Goal: Find specific page/section: Find specific page/section

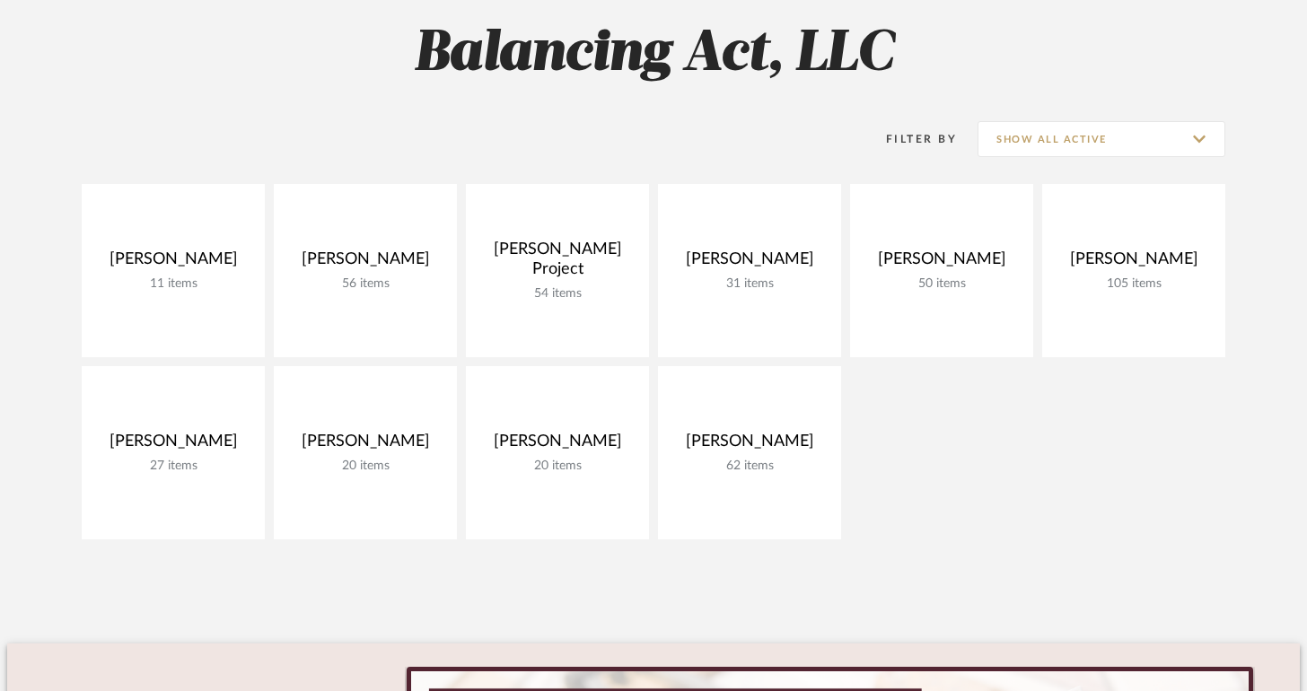
scroll to position [349, 0]
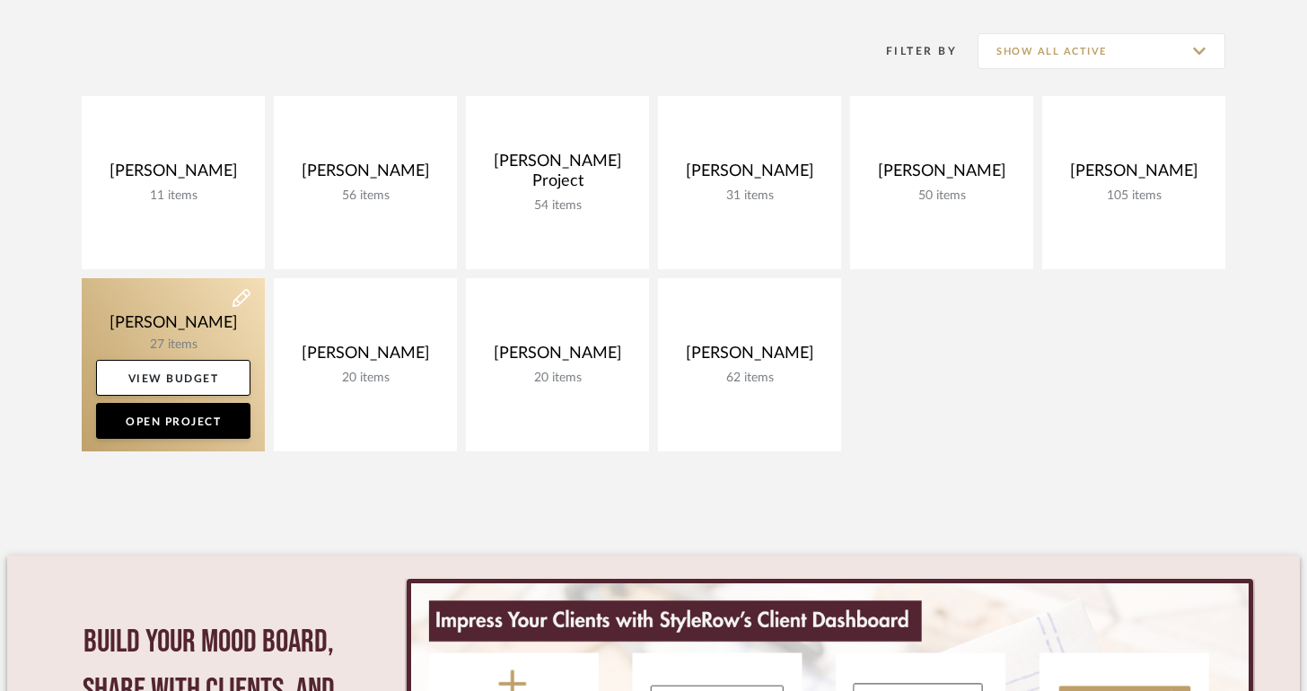
click at [201, 320] on link at bounding box center [173, 364] width 183 height 173
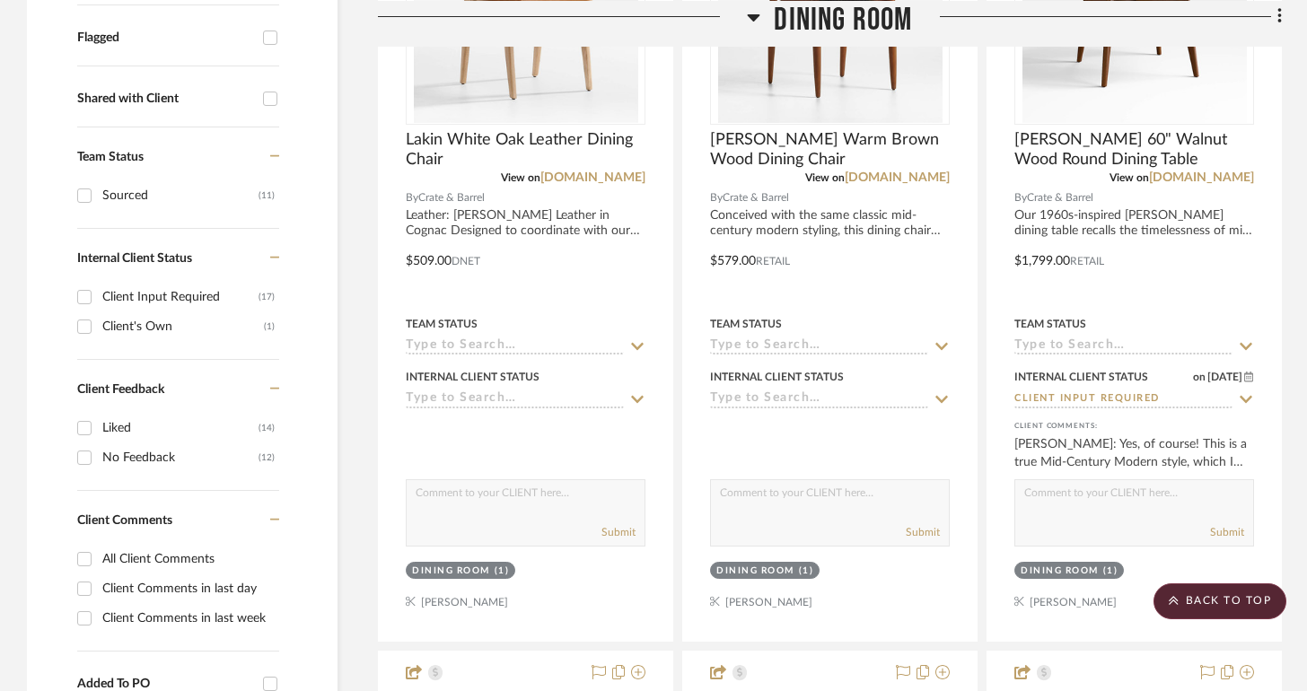
scroll to position [636, 0]
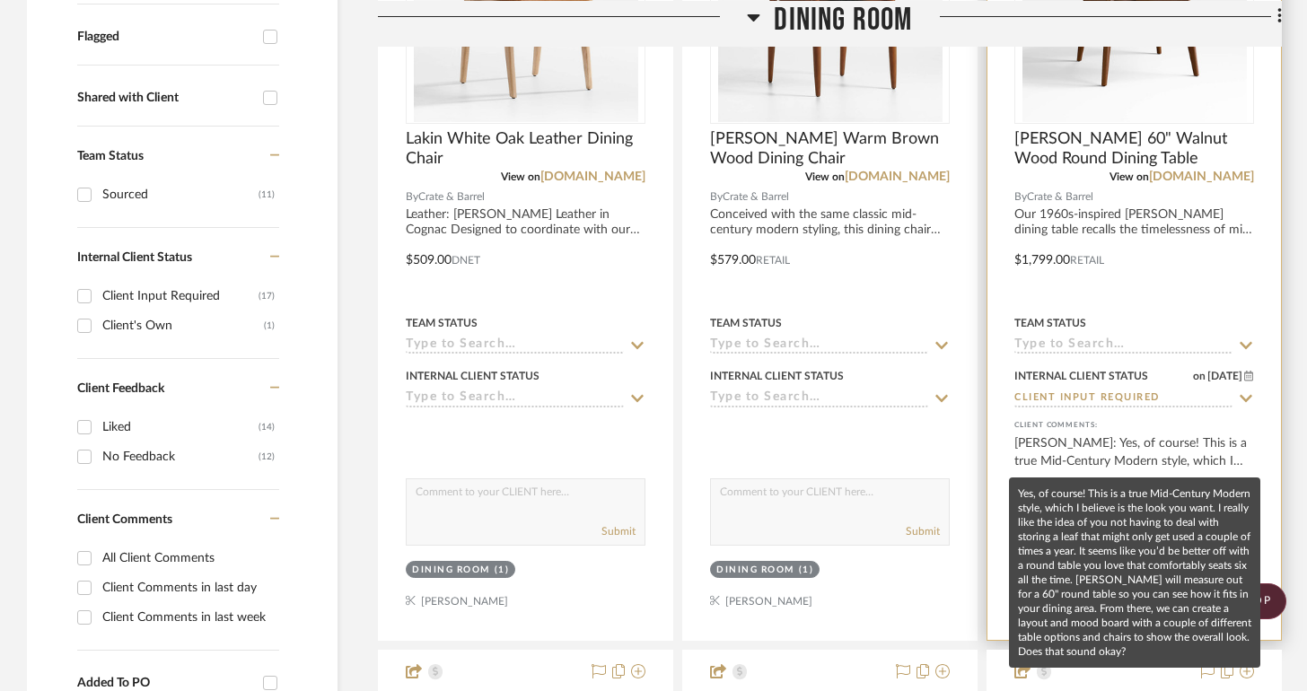
click at [1171, 456] on div "[PERSON_NAME]: Yes, of course! This is a true Mid-Century Modern style, which I…" at bounding box center [1134, 452] width 240 height 36
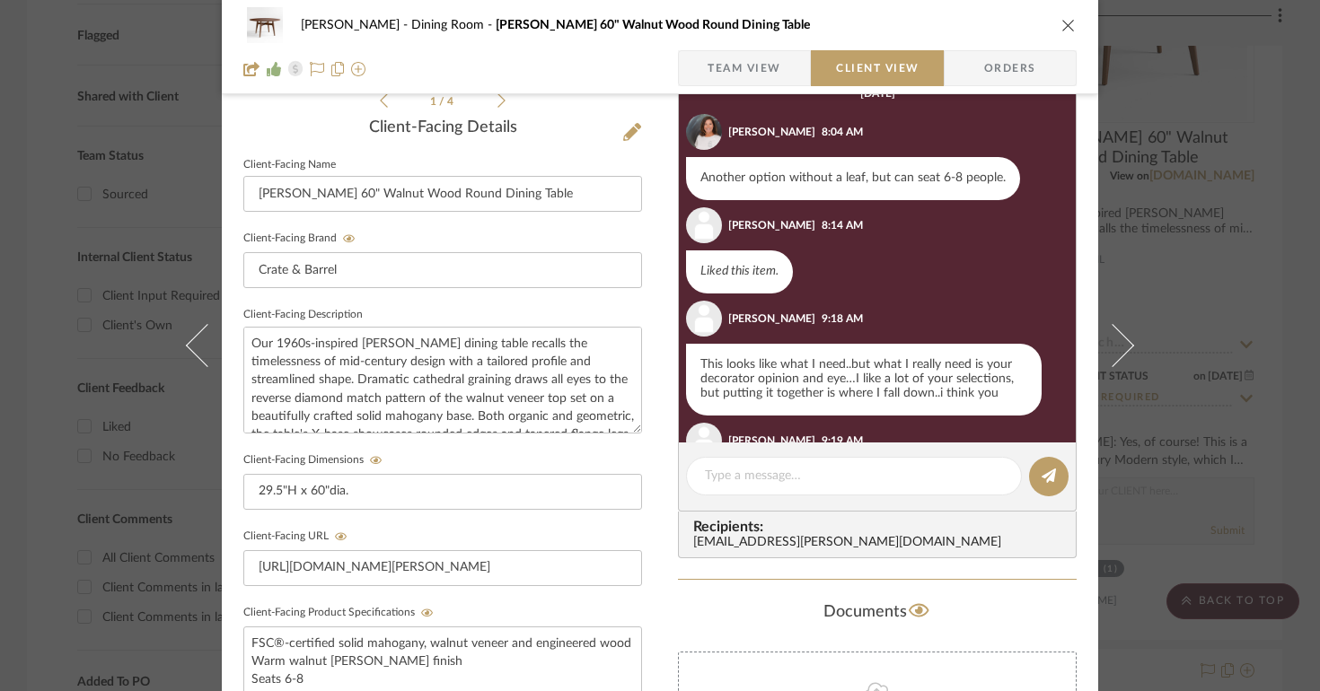
scroll to position [0, 0]
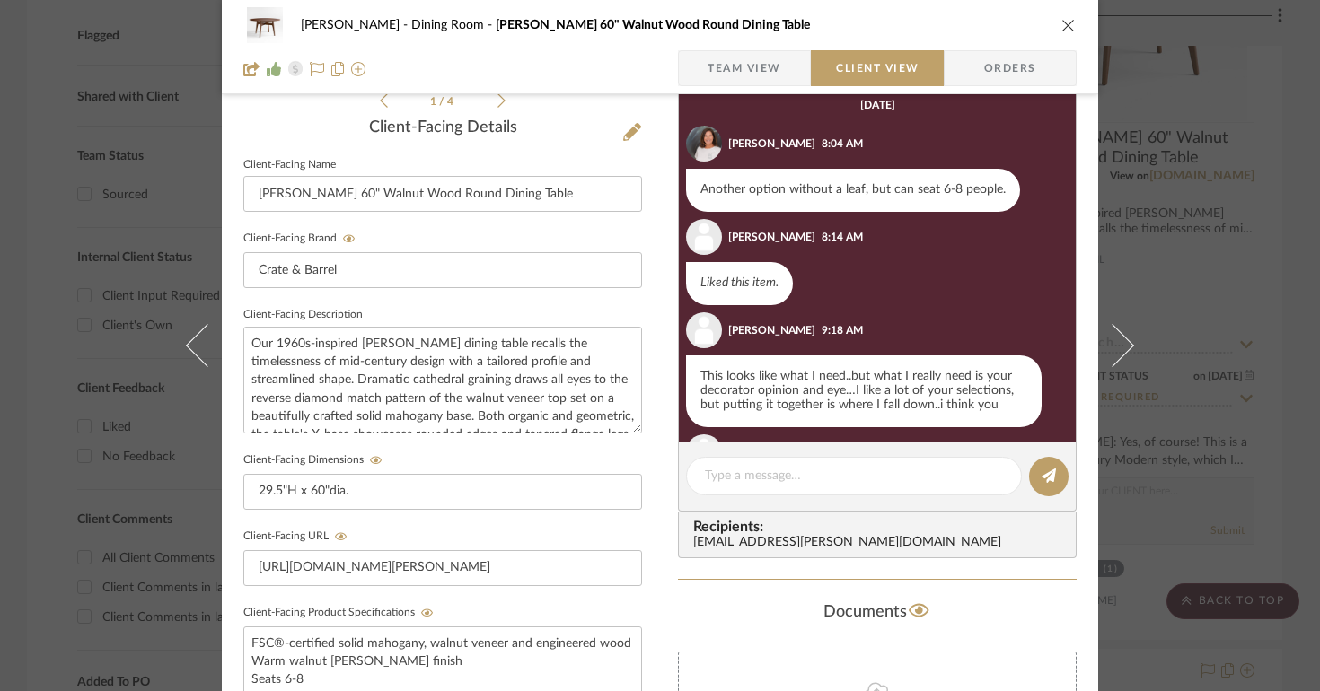
click at [1061, 31] on icon "close" at bounding box center [1068, 25] width 14 height 14
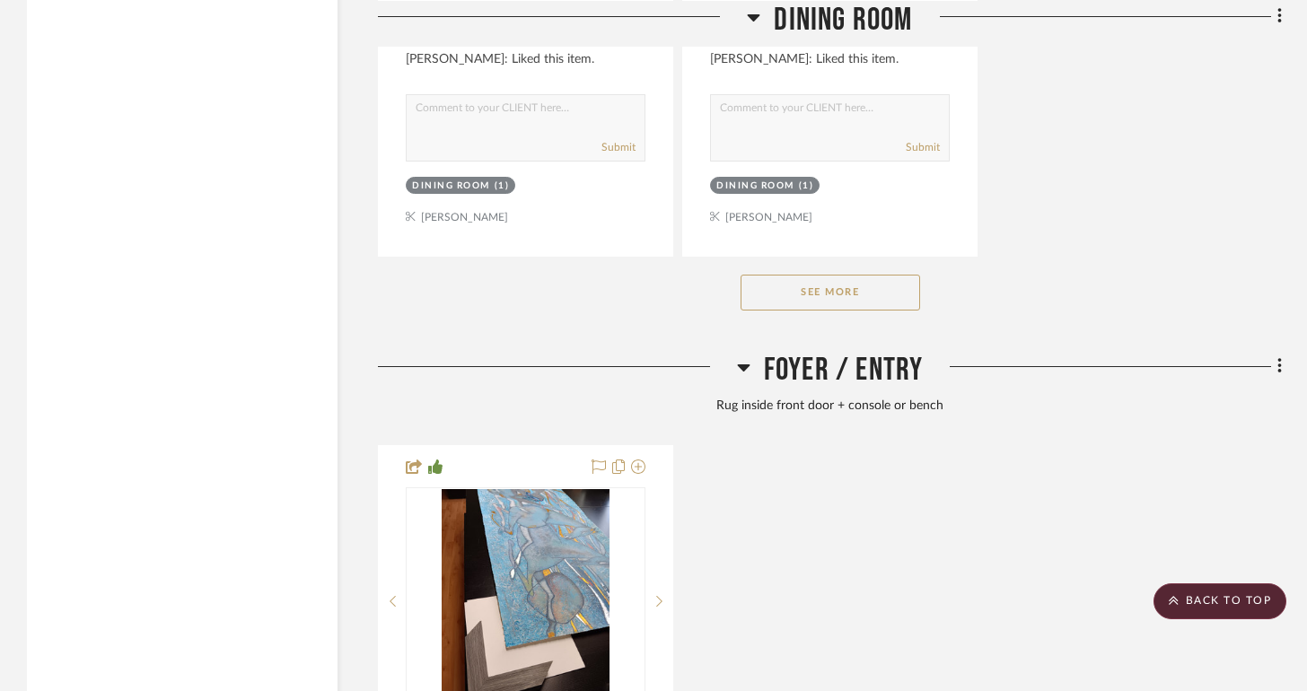
scroll to position [2847, 0]
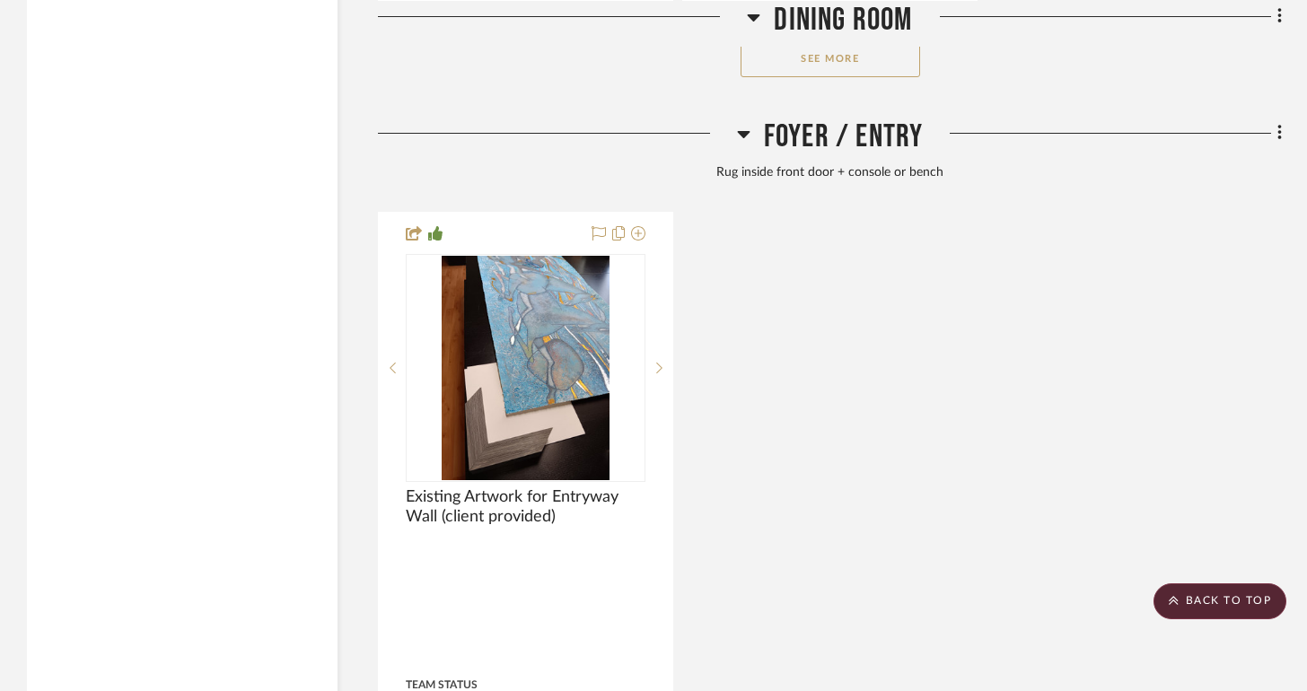
click at [902, 71] on button "See More" at bounding box center [831, 59] width 180 height 36
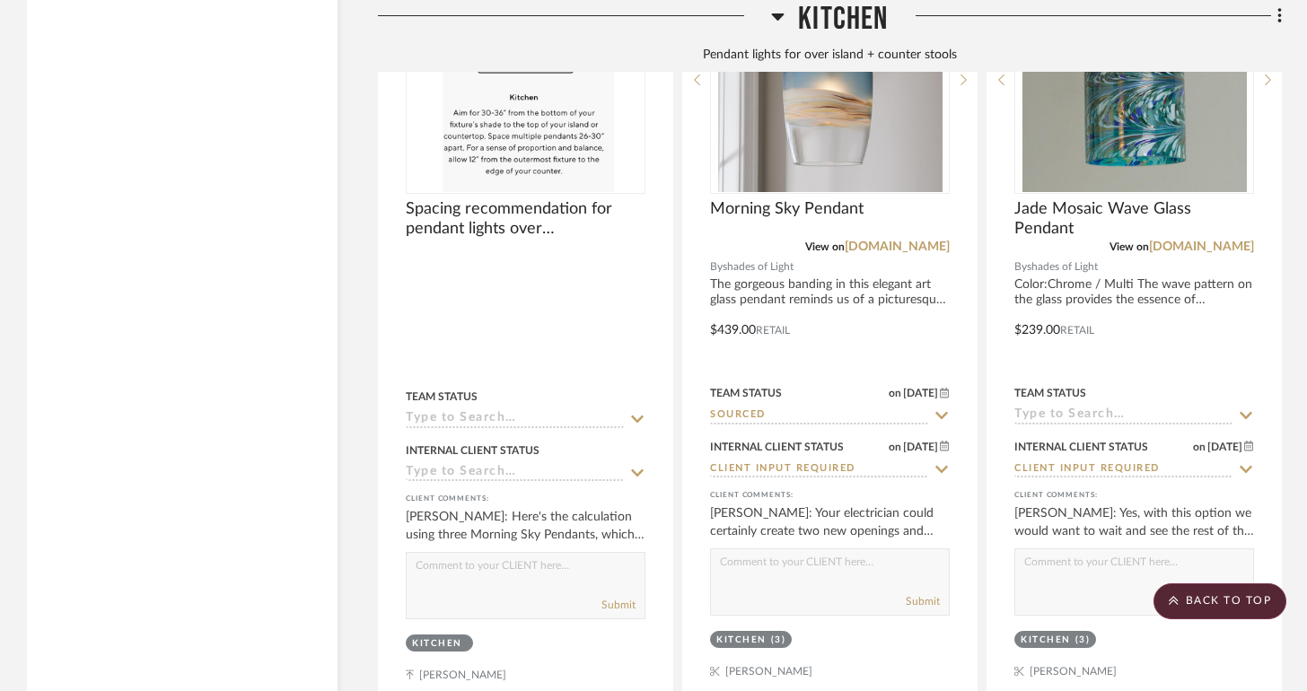
scroll to position [5171, 0]
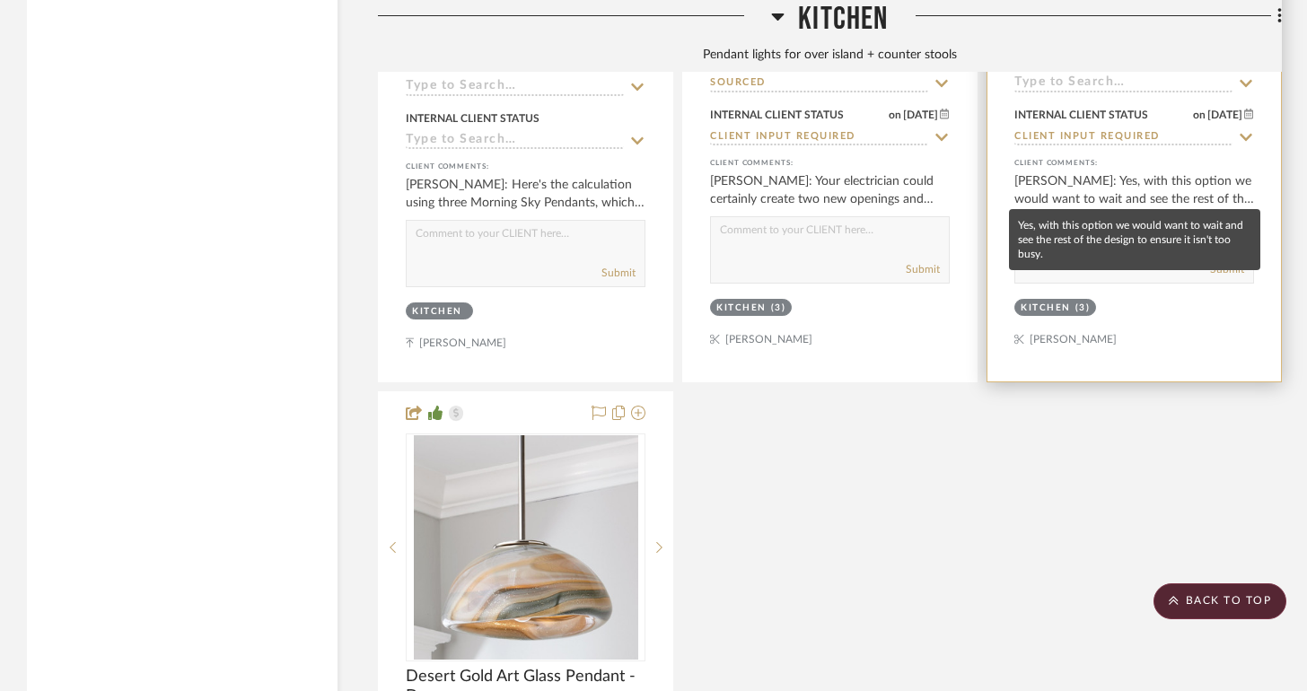
click at [1131, 185] on div "[PERSON_NAME]: Yes, with this option we would want to wait and see the rest of …" at bounding box center [1134, 190] width 240 height 36
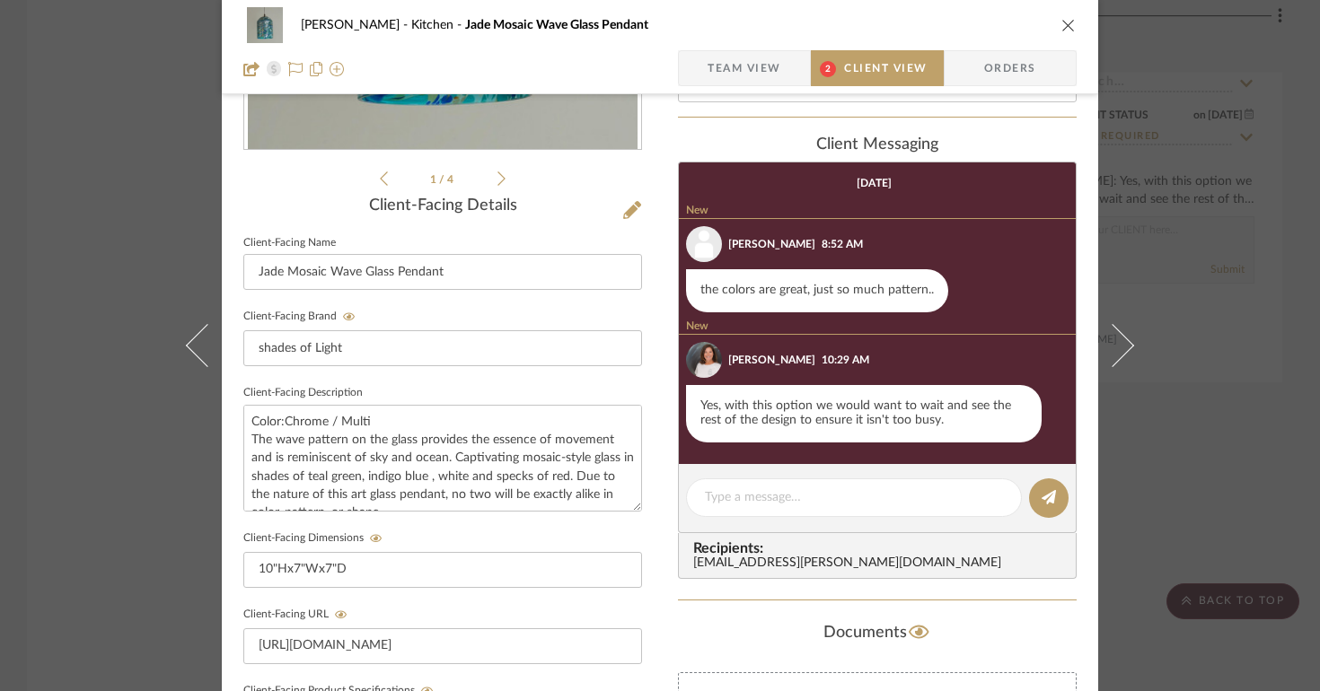
scroll to position [217, 0]
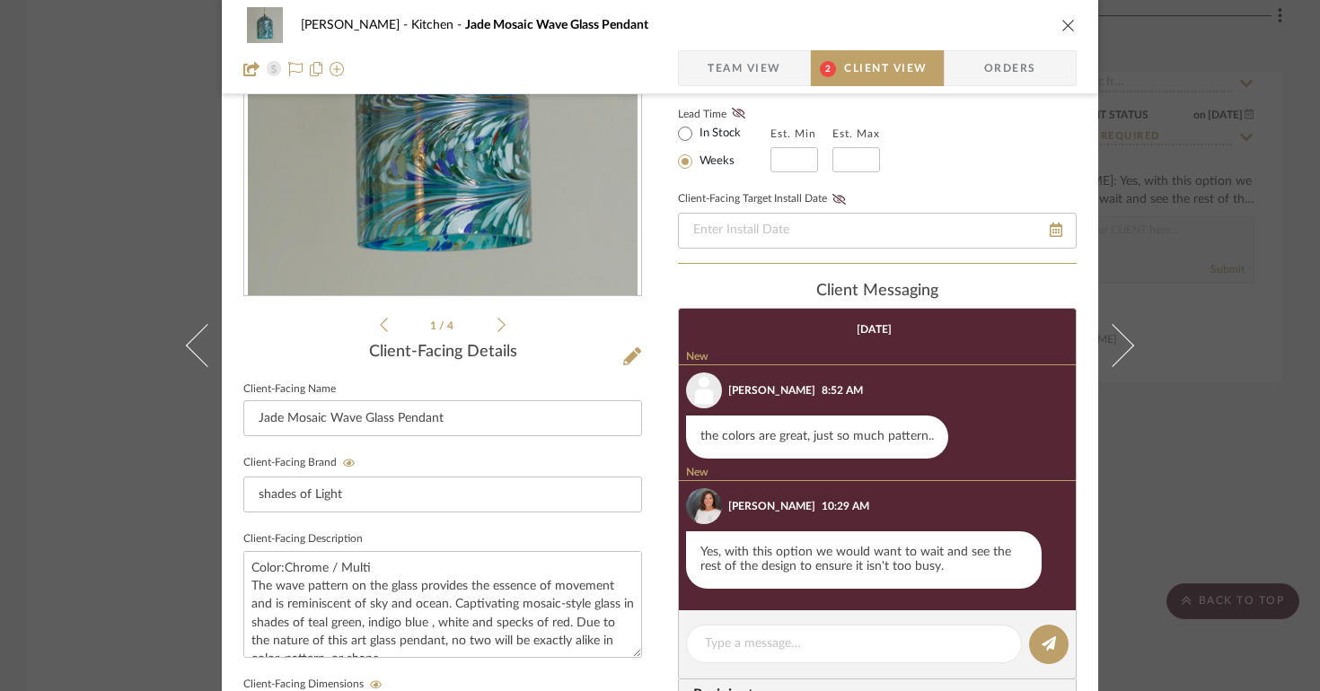
click at [1205, 419] on div "[PERSON_NAME] Kitchen Jade Mosaic Wave Glass Pendant Team View 2 Client View Or…" at bounding box center [660, 345] width 1320 height 691
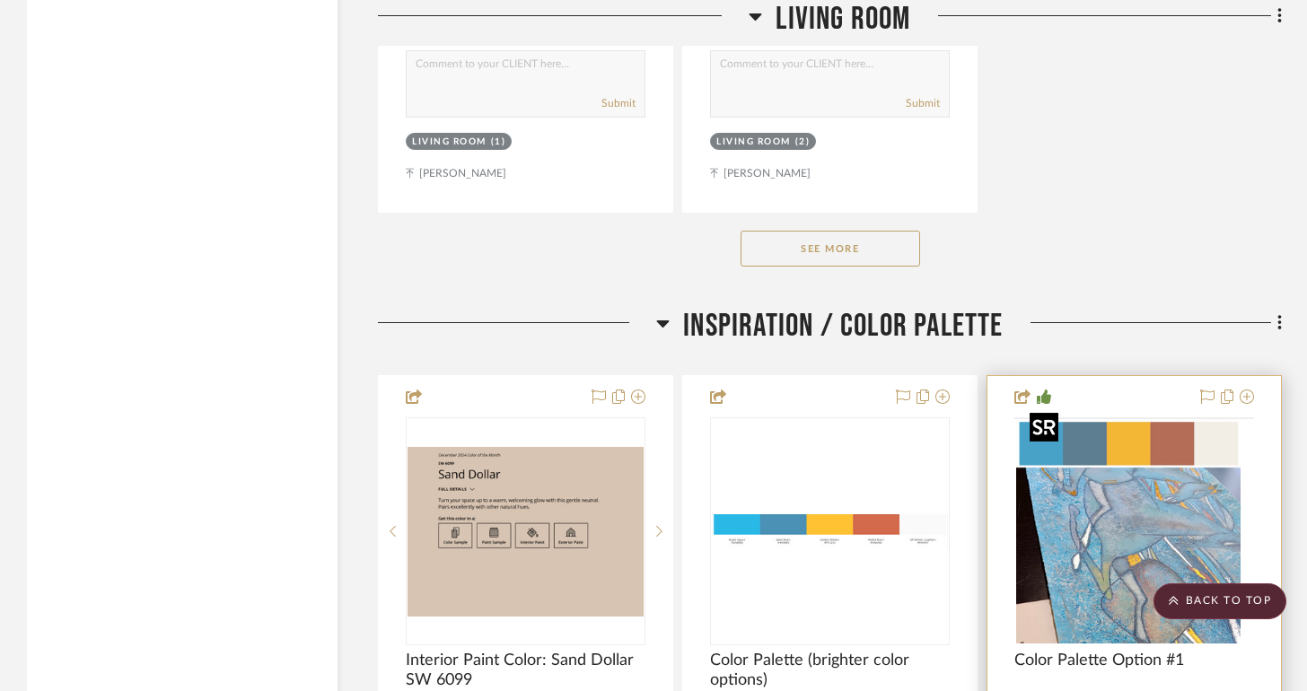
scroll to position [8675, 0]
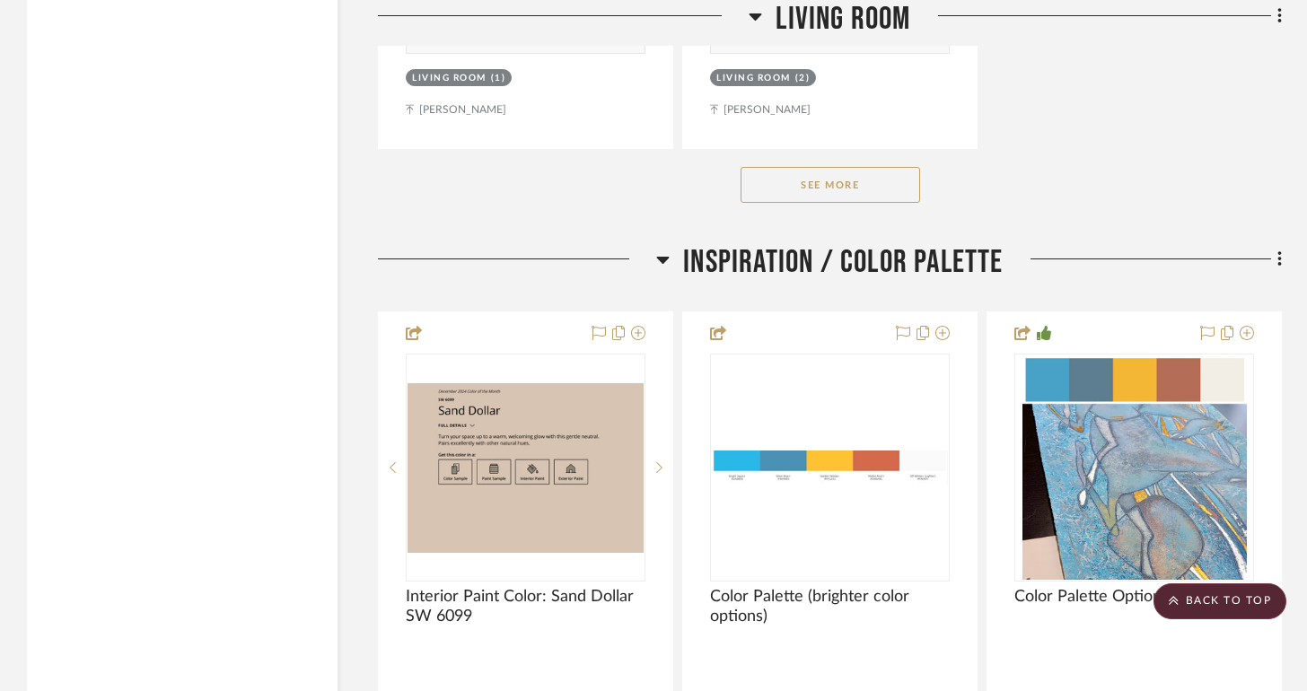
click at [842, 190] on div "See More" at bounding box center [830, 185] width 904 height 72
click at [844, 186] on button "See More" at bounding box center [831, 185] width 180 height 36
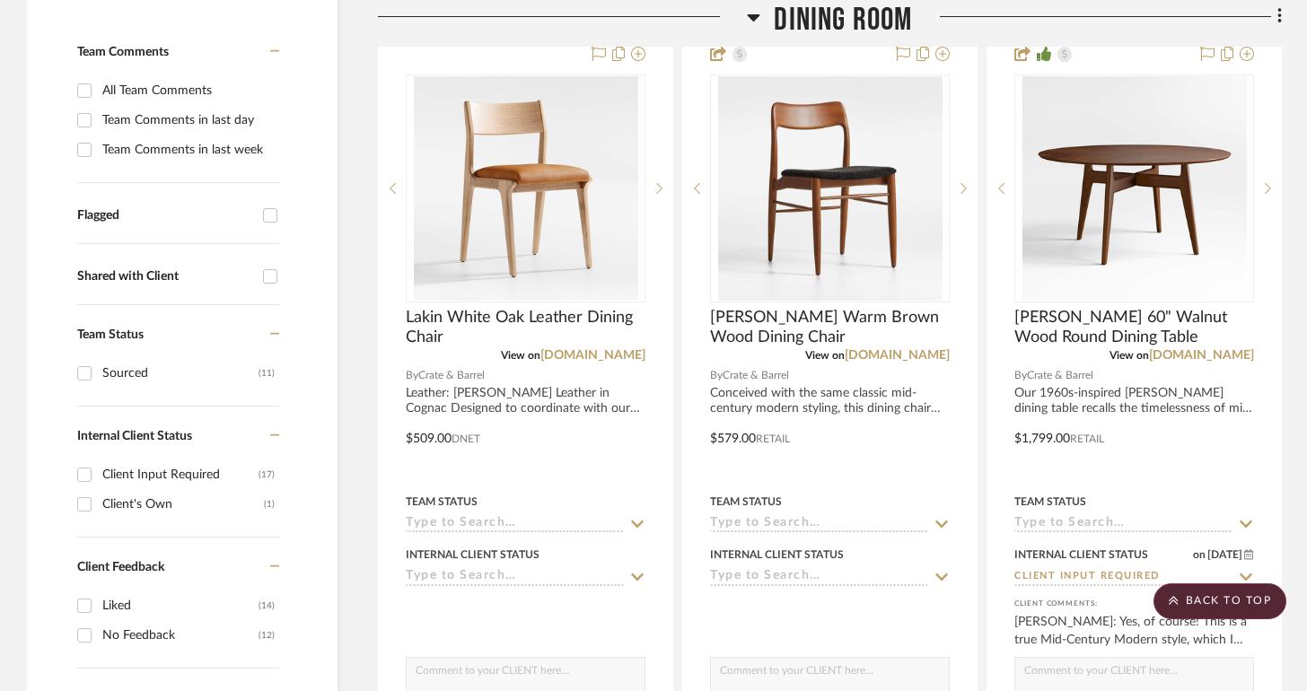
scroll to position [0, 0]
